Goal: Find specific page/section: Find specific page/section

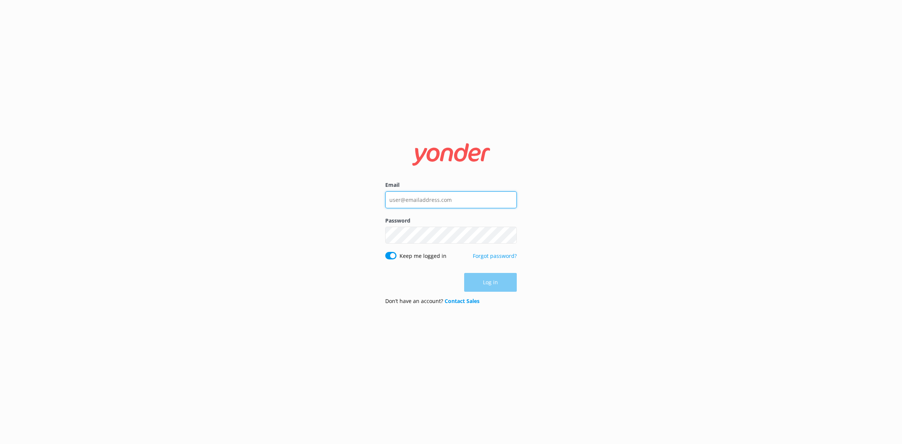
type input "[PERSON_NAME][EMAIL_ADDRESS][PERSON_NAME][DOMAIN_NAME]"
click at [490, 285] on div "Log in" at bounding box center [451, 282] width 132 height 19
click at [490, 285] on button "Log in" at bounding box center [490, 282] width 53 height 19
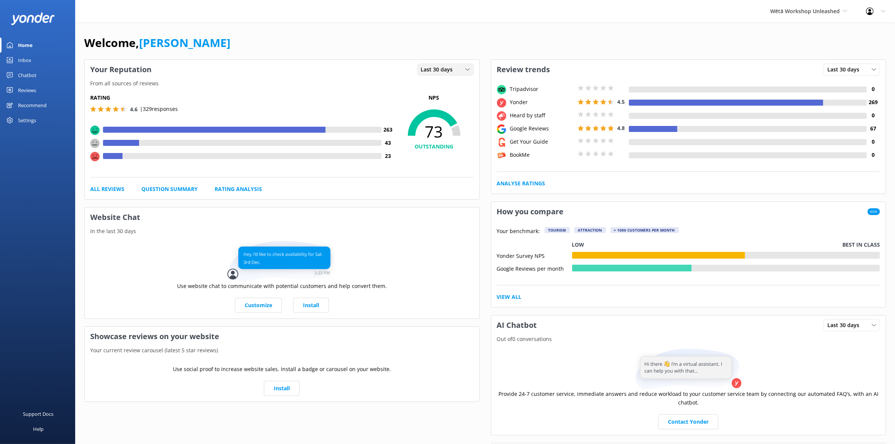
click at [437, 67] on span "Last 30 days" at bounding box center [439, 69] width 36 height 8
click at [444, 89] on link "Last 7 days" at bounding box center [451, 84] width 67 height 15
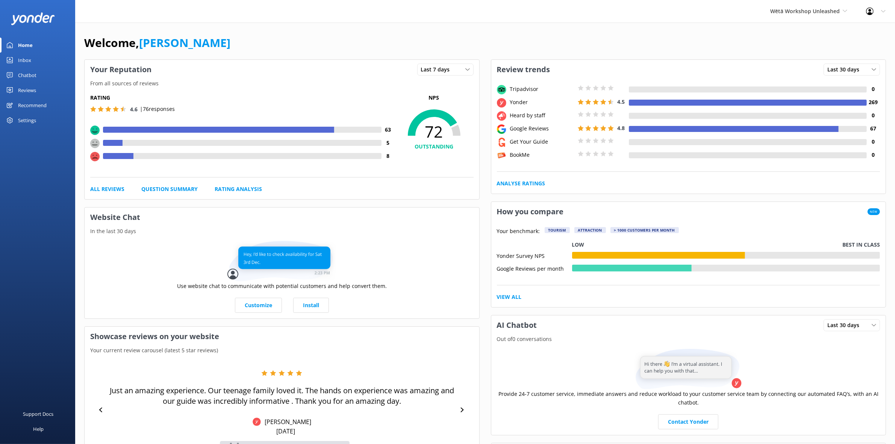
click at [39, 89] on link "Reviews" at bounding box center [37, 90] width 75 height 15
